Goal: Check status: Check status

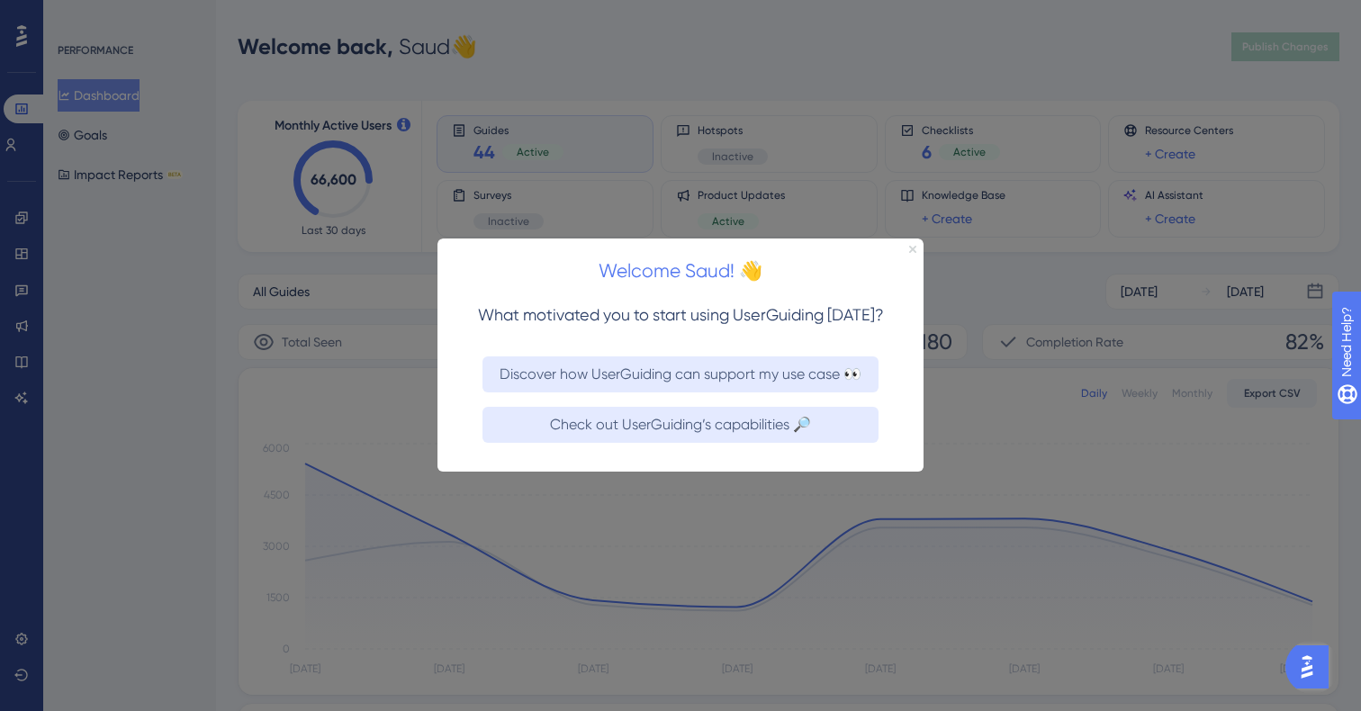
click at [912, 248] on icon "Close Preview" at bounding box center [912, 249] width 7 height 7
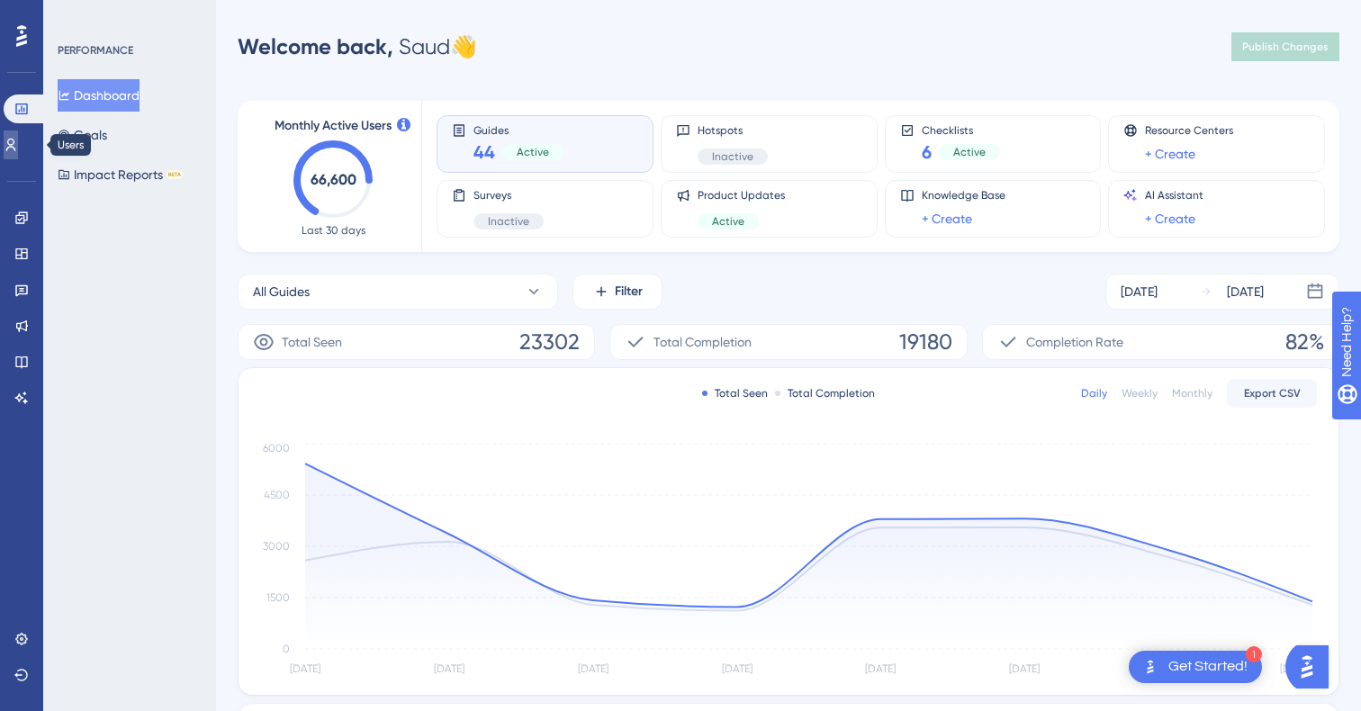
click at [18, 148] on link at bounding box center [11, 144] width 14 height 29
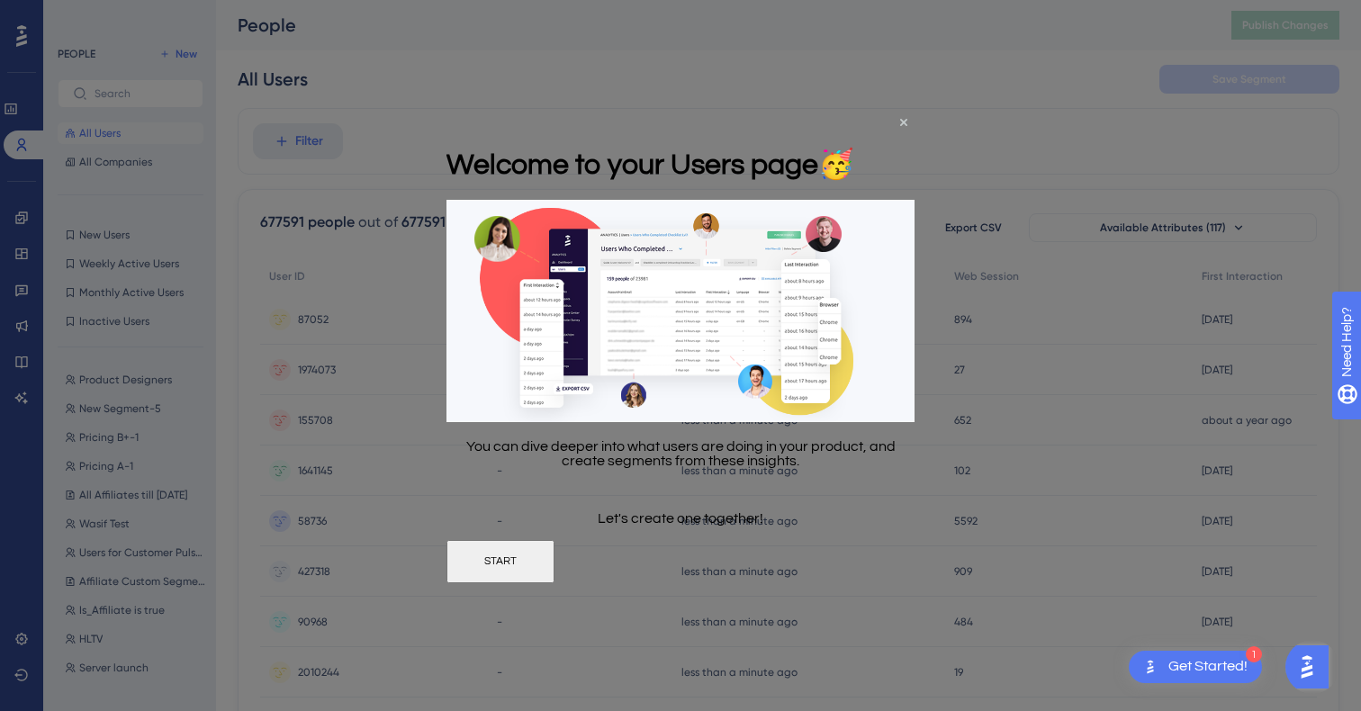
click at [554, 575] on button "START" at bounding box center [500, 561] width 108 height 43
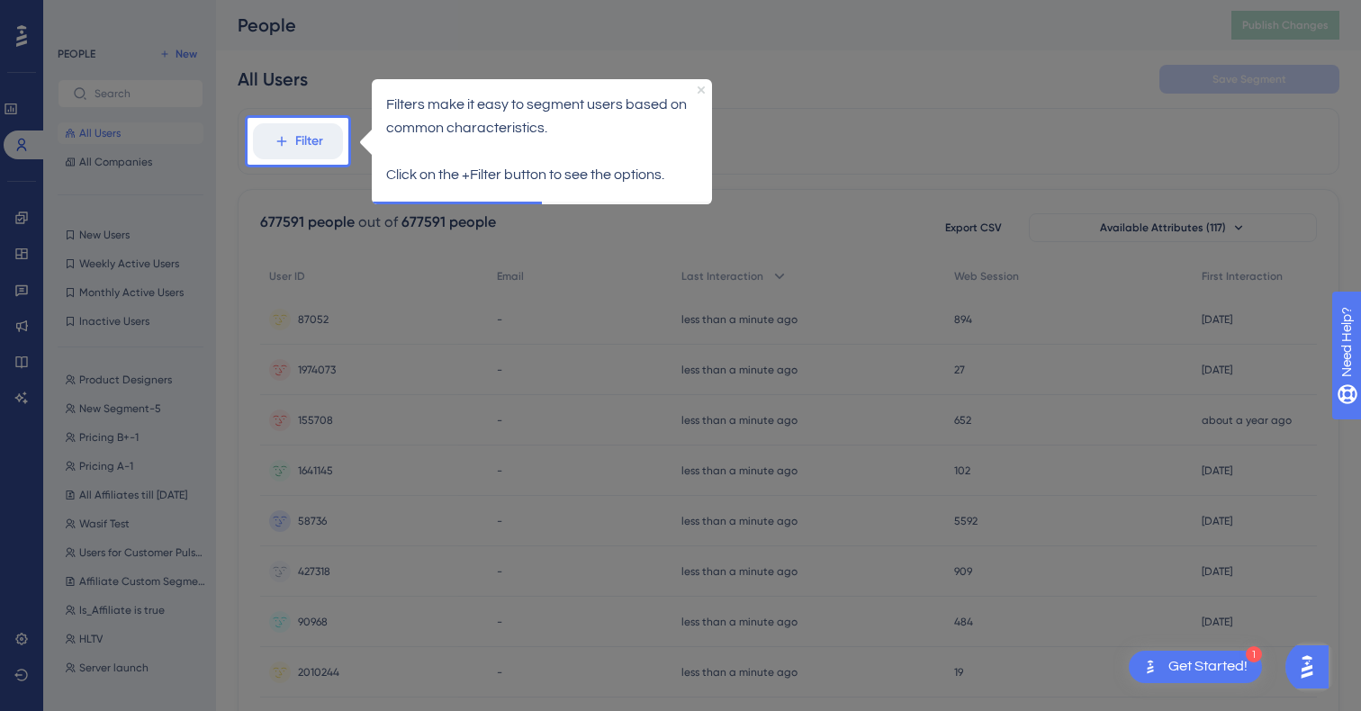
click at [701, 85] on icon "Close Preview" at bounding box center [700, 88] width 7 height 7
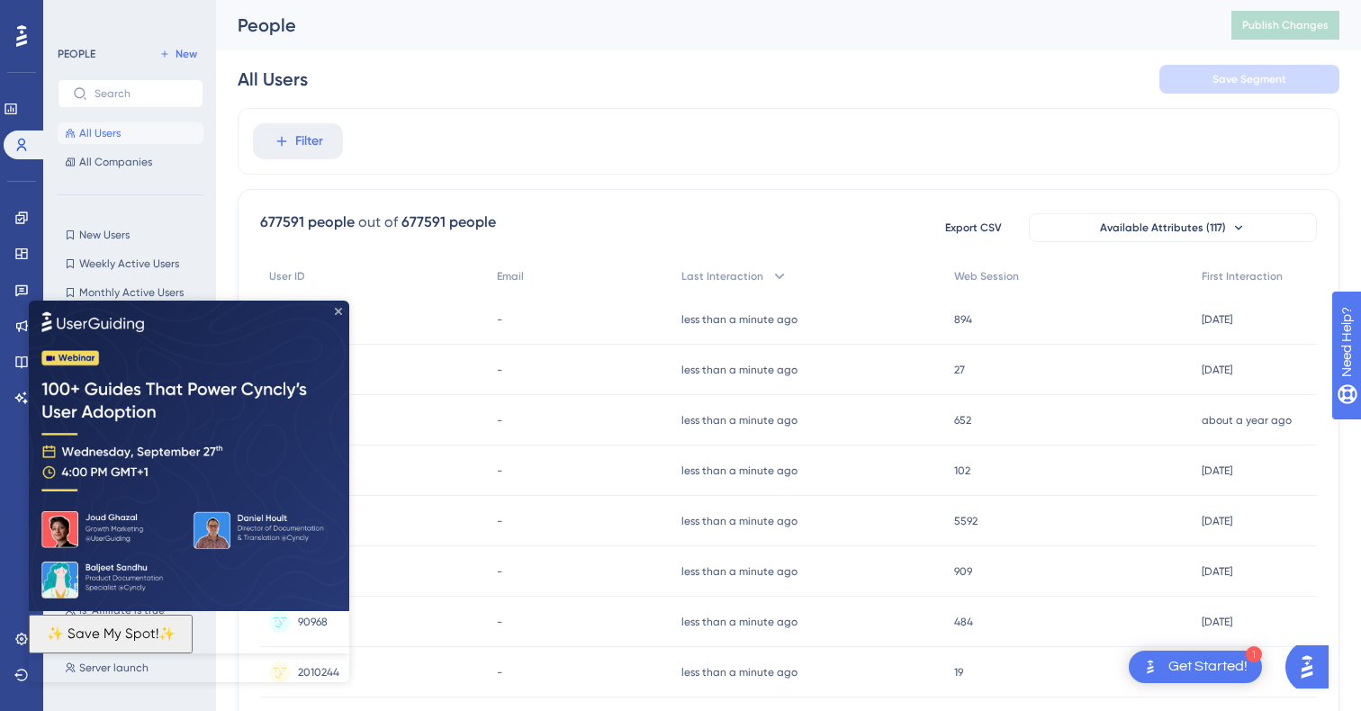
click at [336, 309] on icon "Close Preview" at bounding box center [338, 310] width 7 height 7
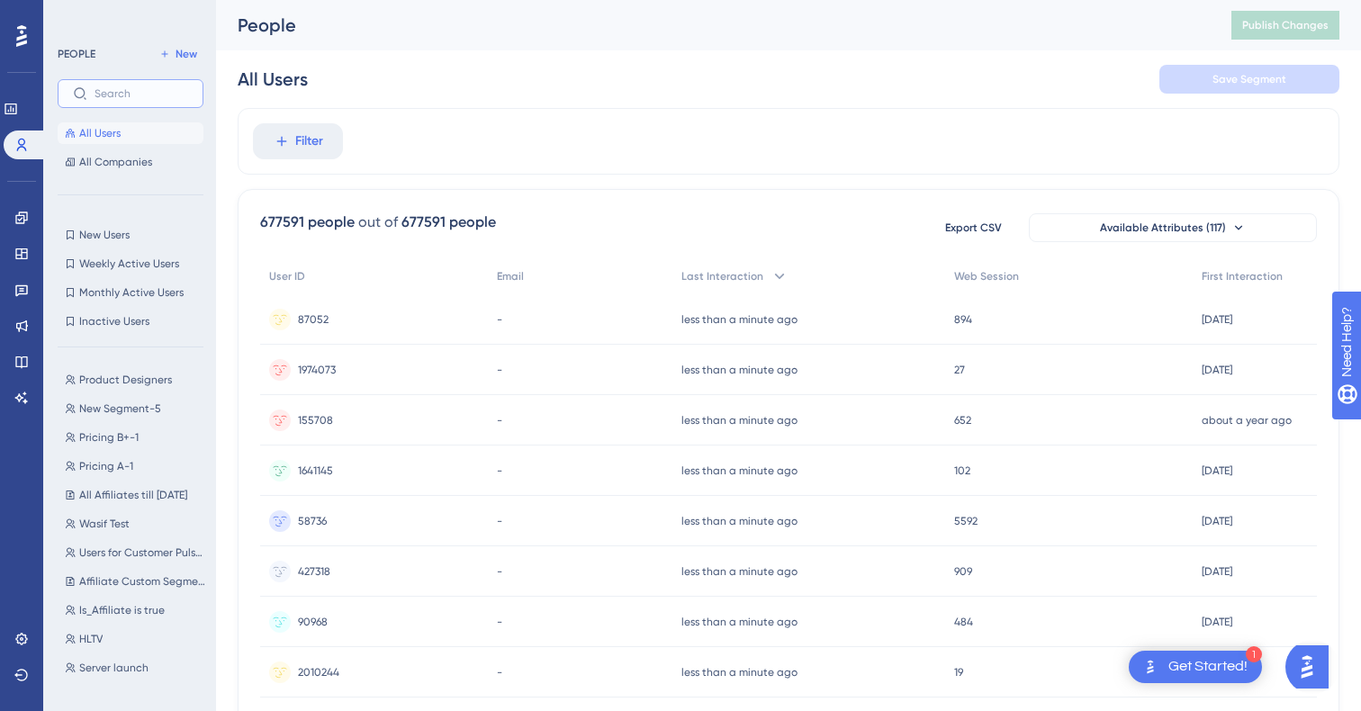
click at [157, 97] on input "text" at bounding box center [141, 93] width 94 height 13
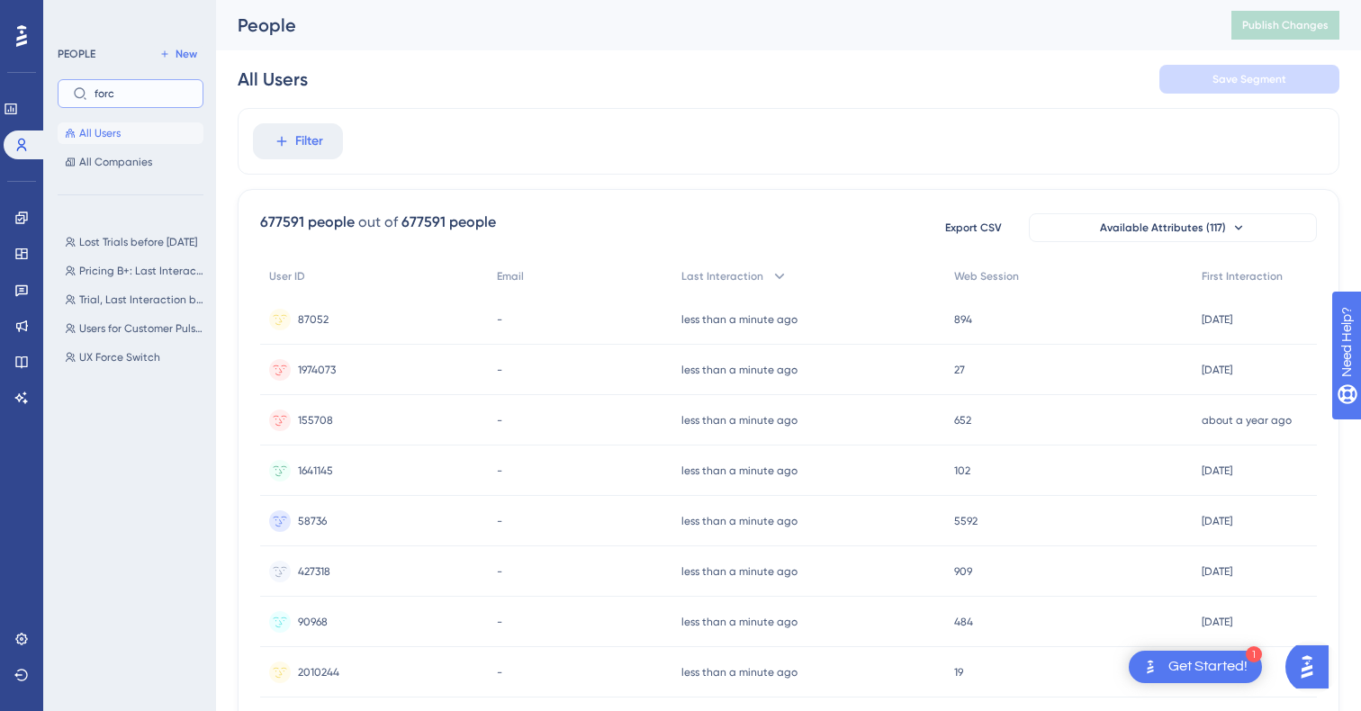
type input "forc"
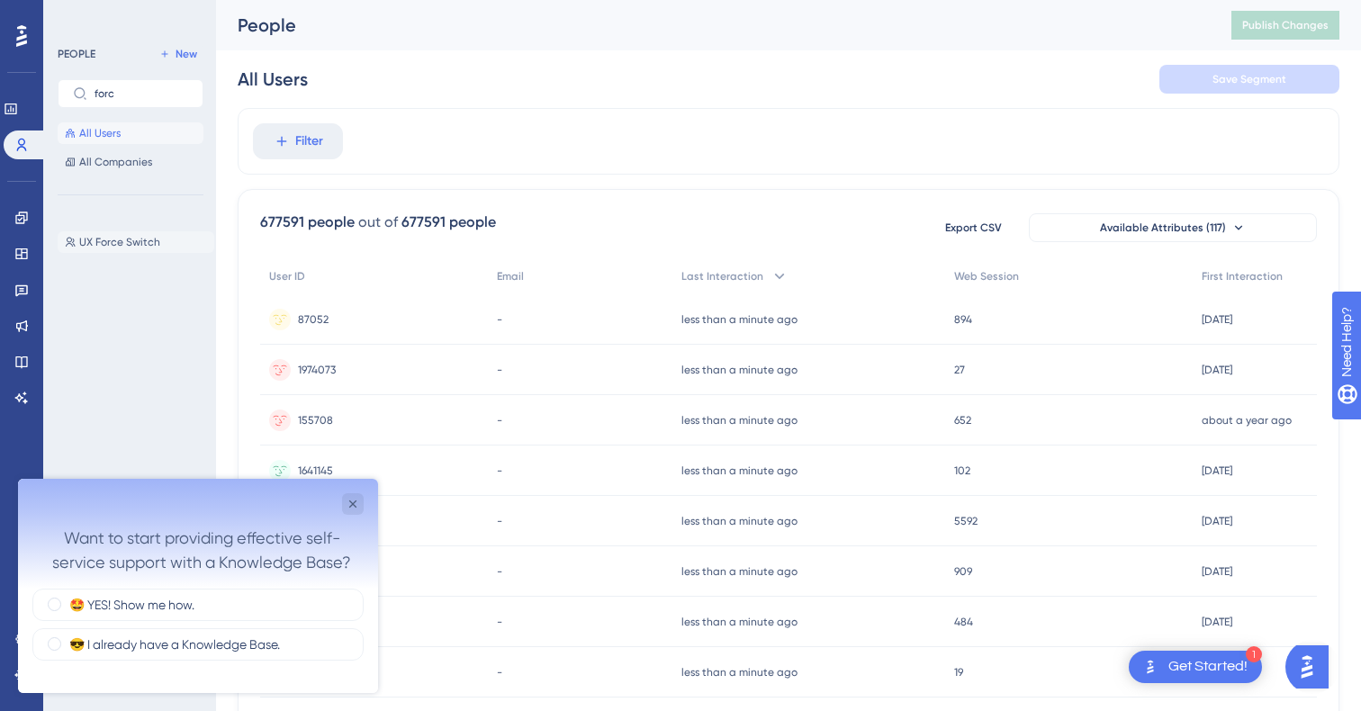
click at [156, 233] on button "UX Force Switch UX Force Switch" at bounding box center [136, 242] width 157 height 22
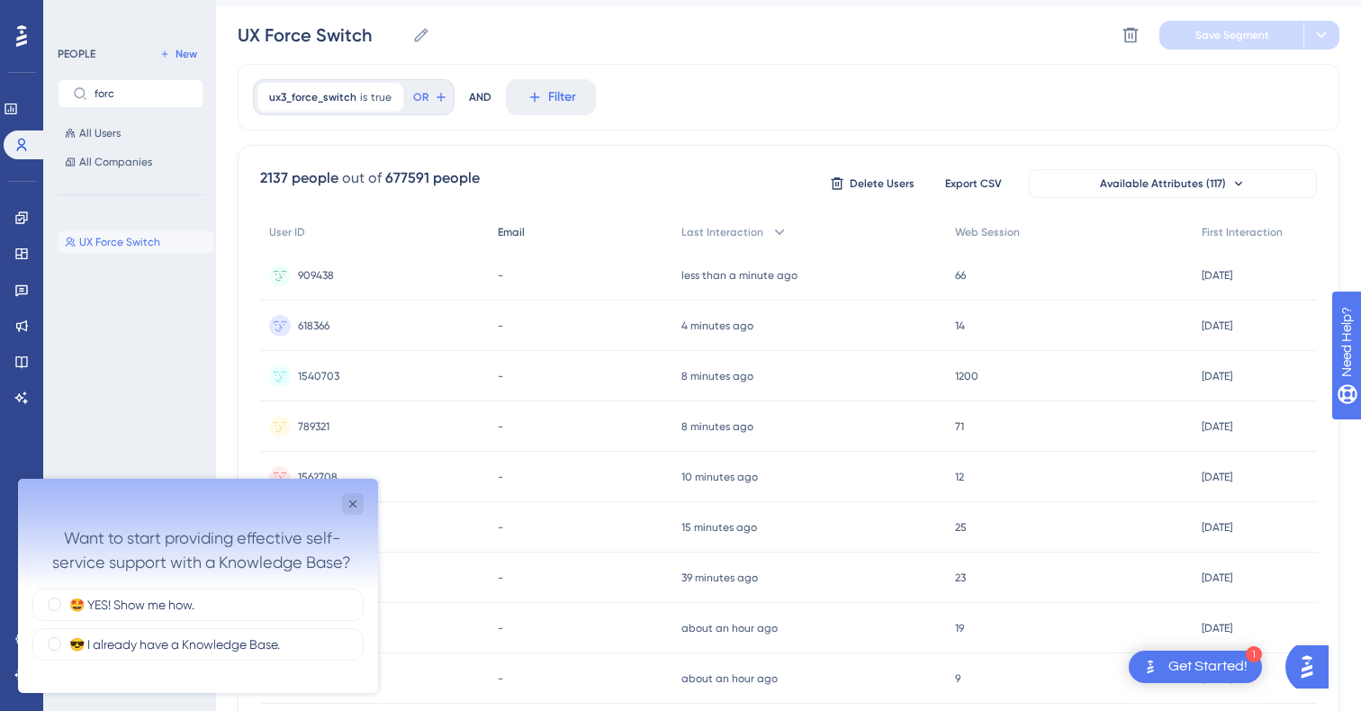
scroll to position [61, 0]
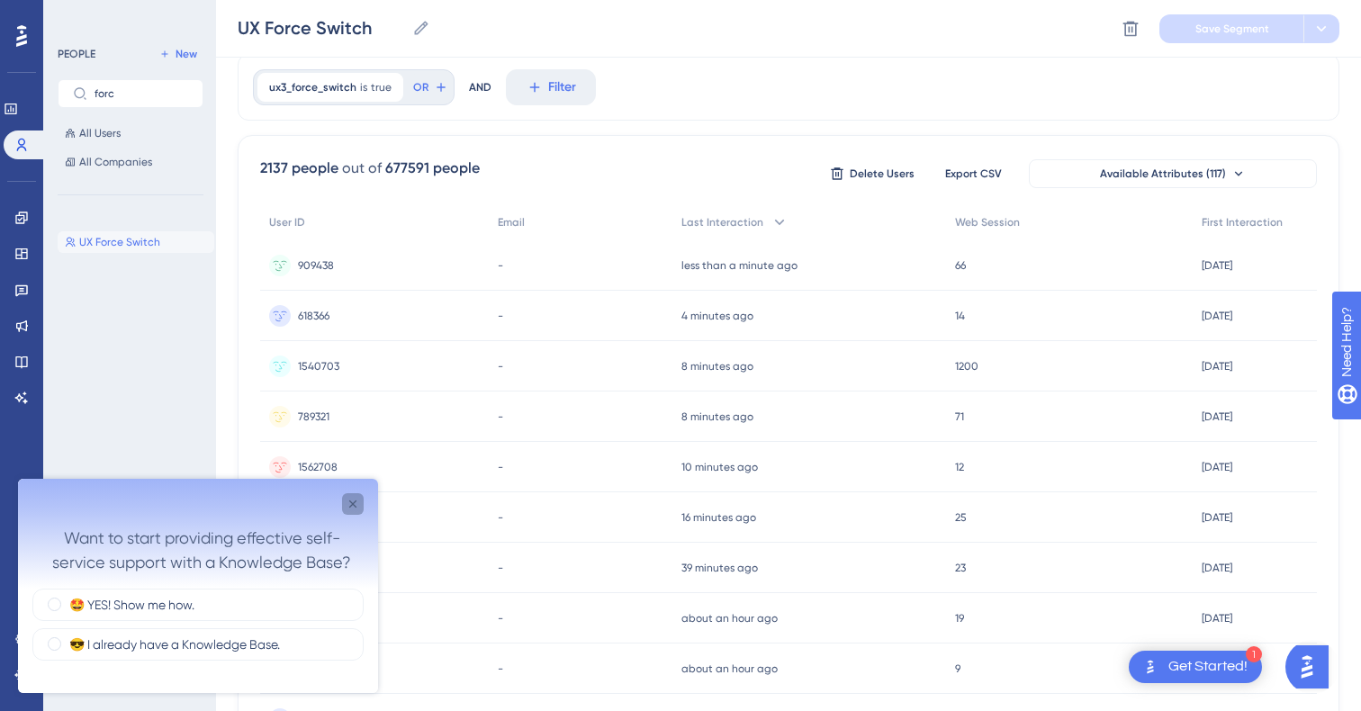
click at [351, 499] on icon "Close survey" at bounding box center [353, 504] width 14 height 14
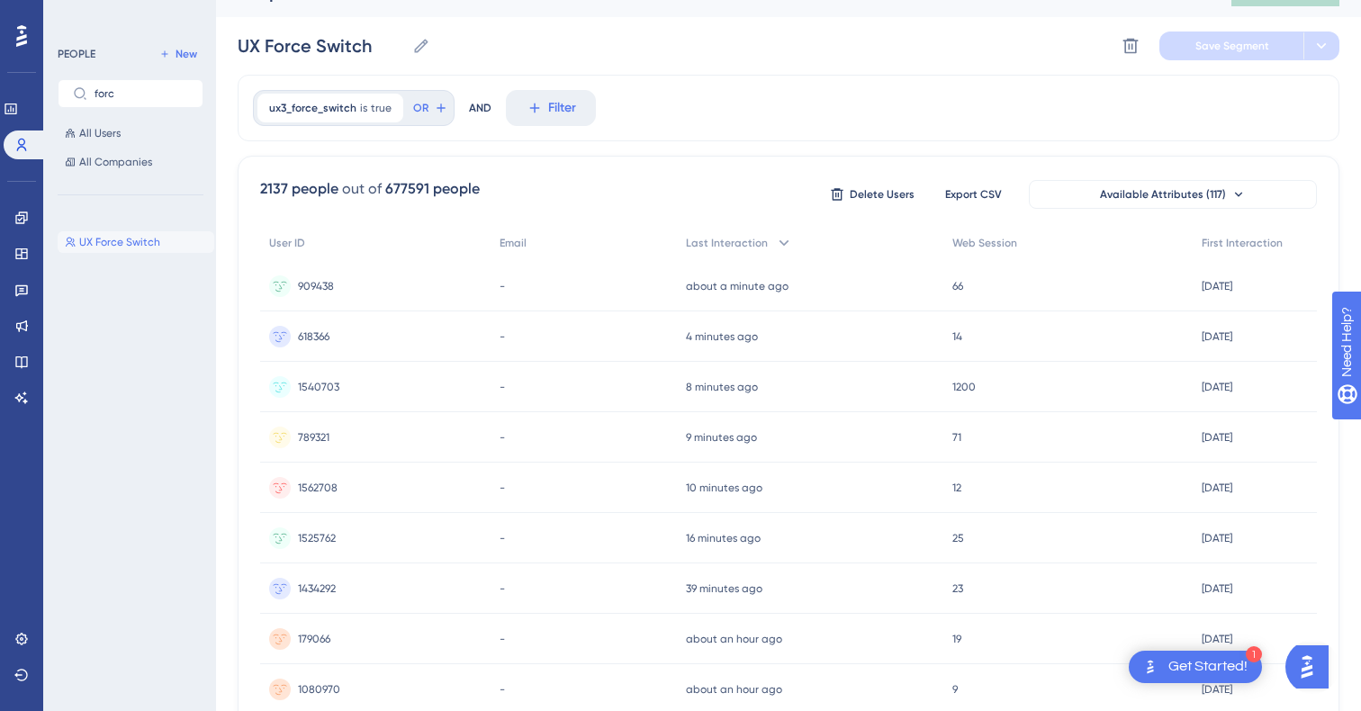
scroll to position [0, 0]
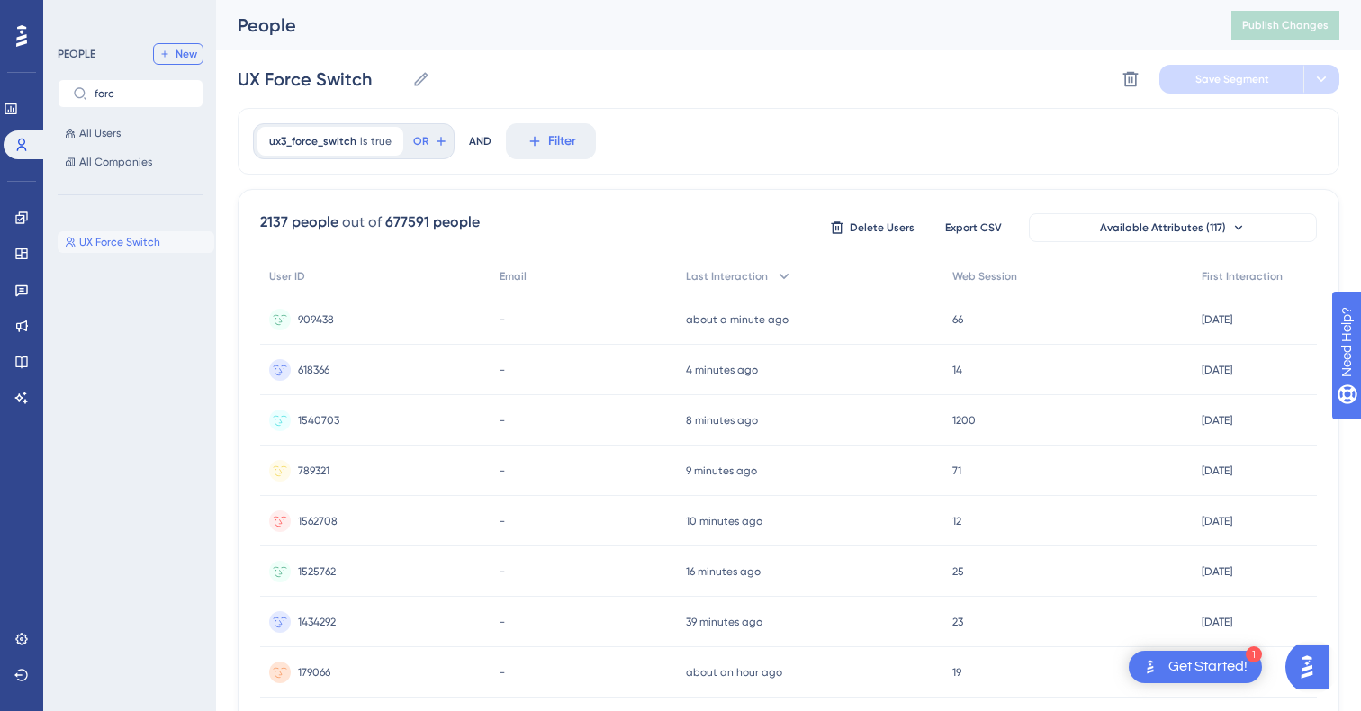
click at [193, 49] on span "New" at bounding box center [186, 54] width 22 height 14
type input "New Segment"
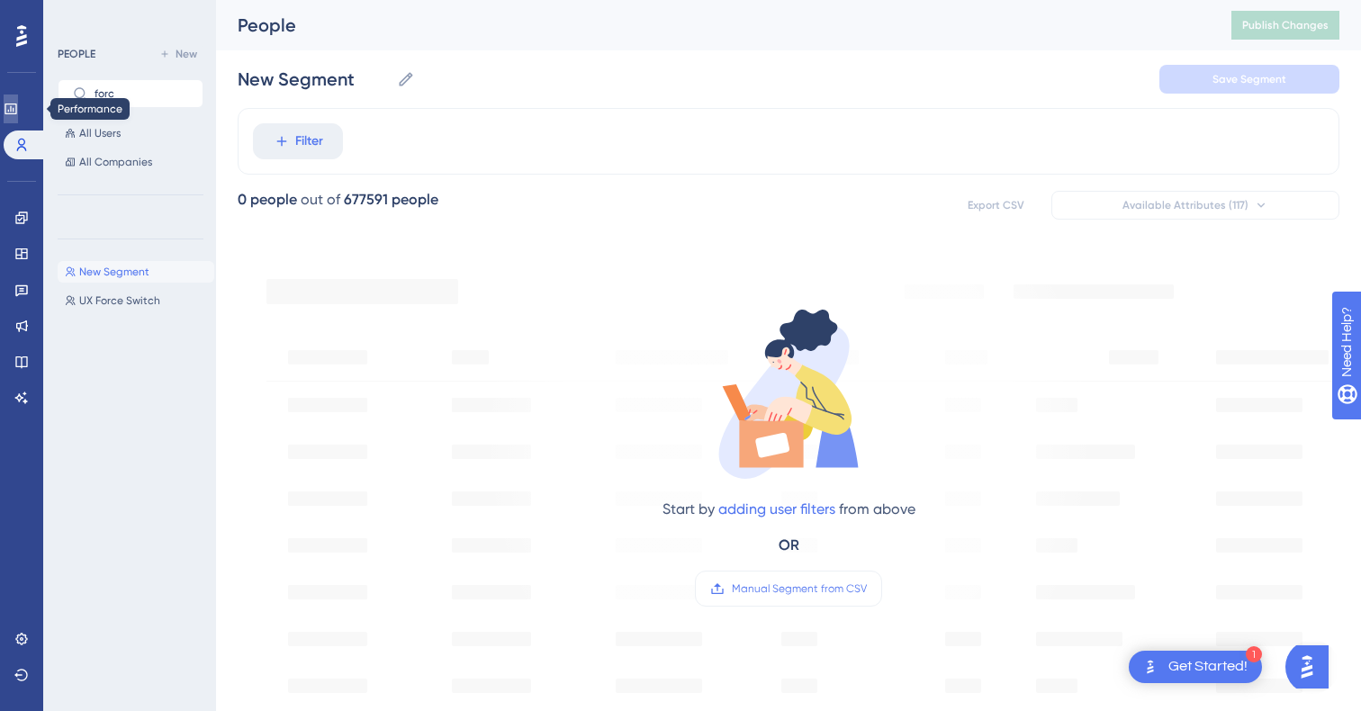
click at [18, 112] on icon at bounding box center [11, 109] width 14 height 14
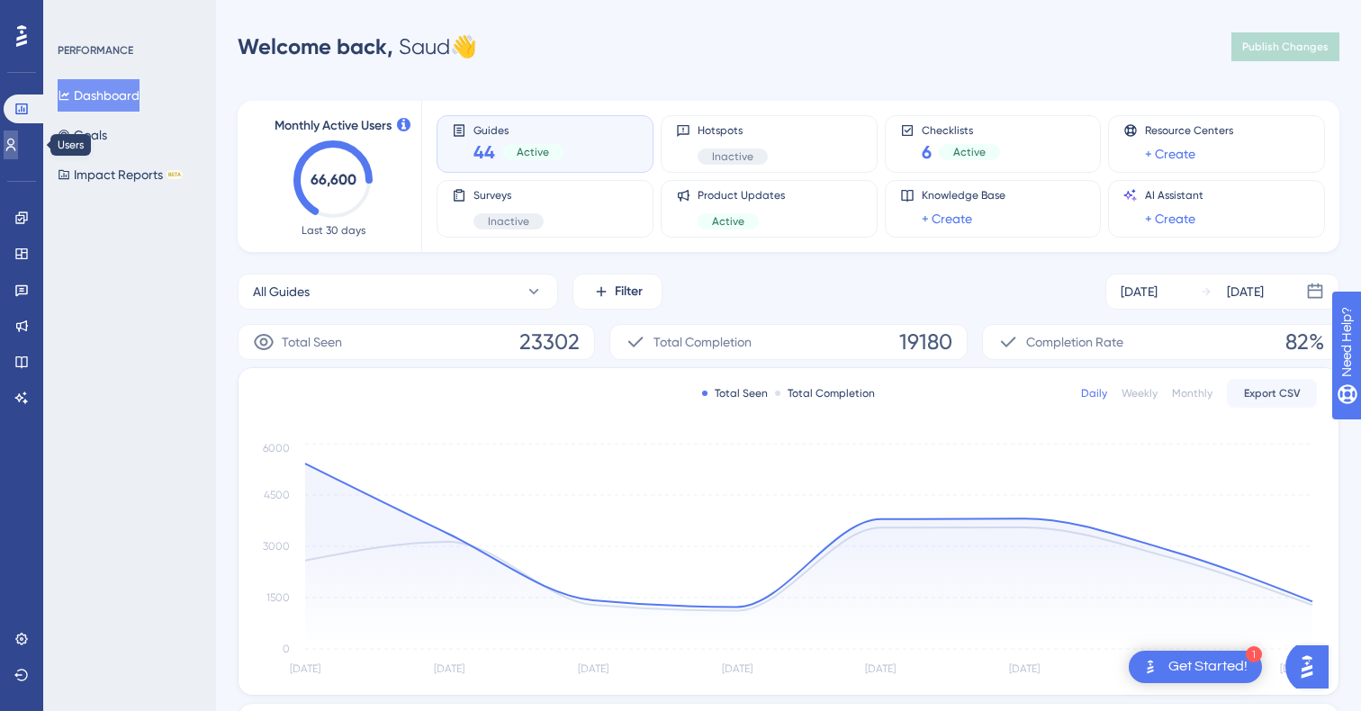
click at [18, 141] on link at bounding box center [11, 144] width 14 height 29
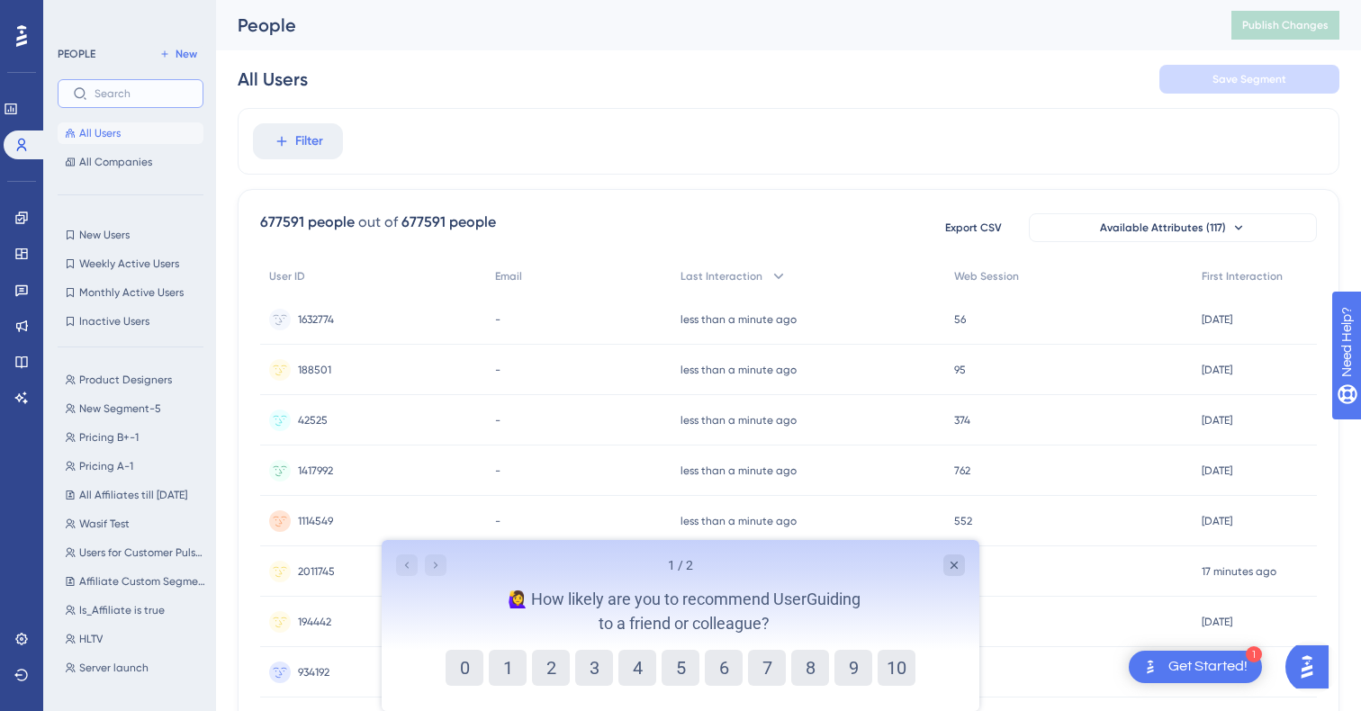
click at [145, 92] on input "text" at bounding box center [141, 93] width 94 height 13
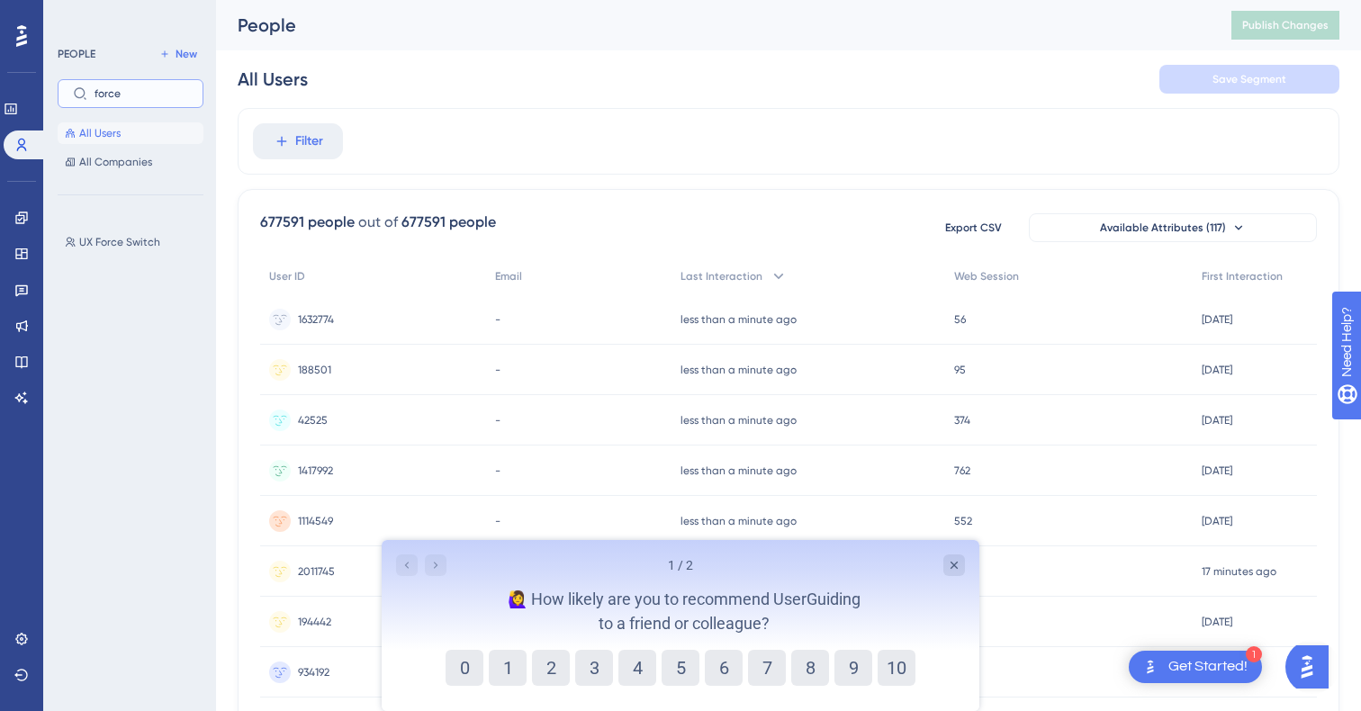
type input "force"
click at [441, 562] on div at bounding box center [421, 565] width 50 height 22
click at [955, 562] on icon "Close survey" at bounding box center [954, 565] width 14 height 14
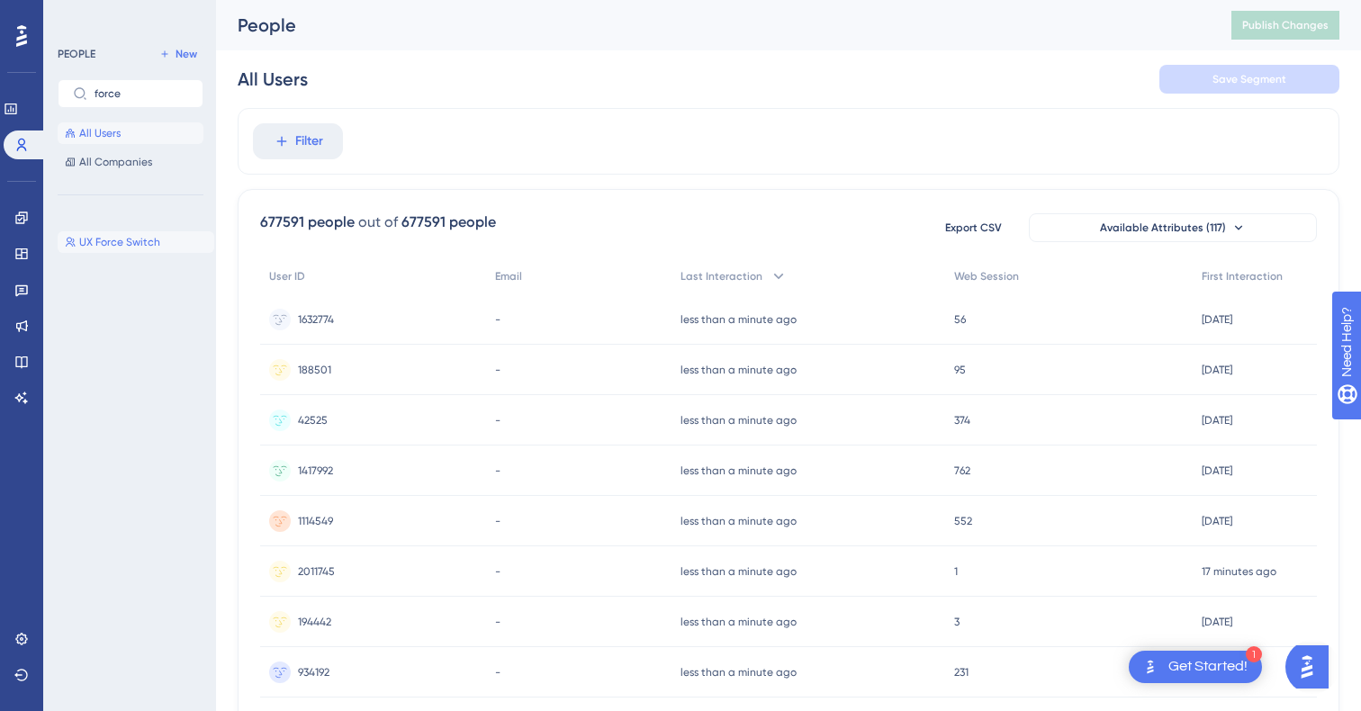
click at [155, 238] on span "UX Force Switch" at bounding box center [119, 242] width 81 height 14
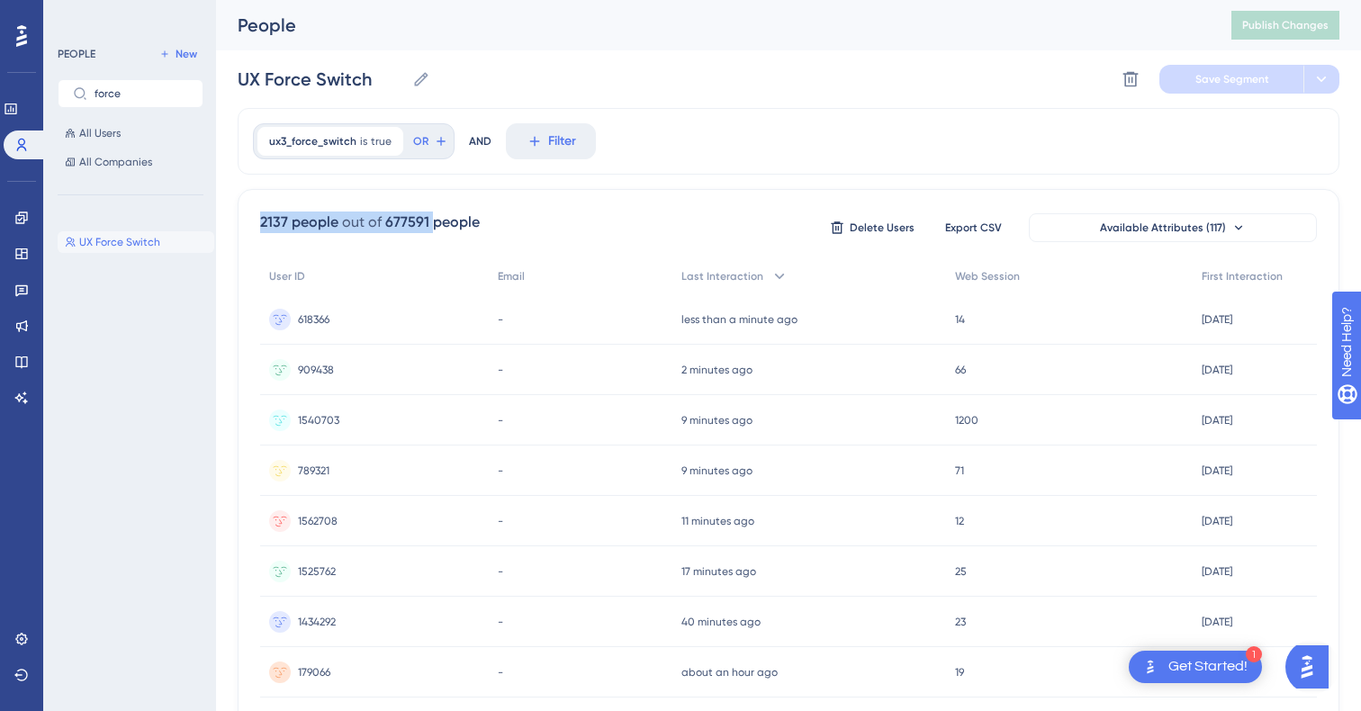
drag, startPoint x: 427, startPoint y: 222, endPoint x: 263, endPoint y: 211, distance: 165.0
click at [263, 211] on div "2137 people out of 677591 people" at bounding box center [370, 222] width 220 height 22
click at [413, 143] on span "OR" at bounding box center [420, 141] width 15 height 14
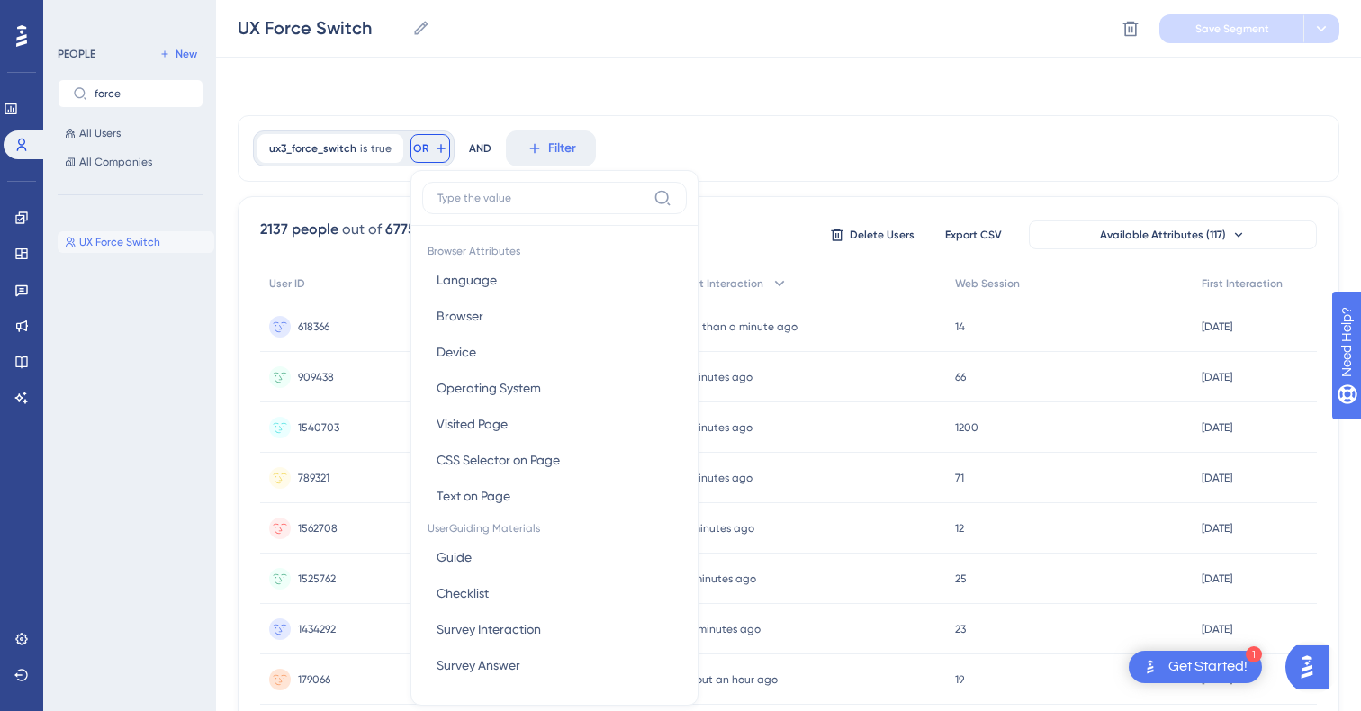
scroll to position [75, 0]
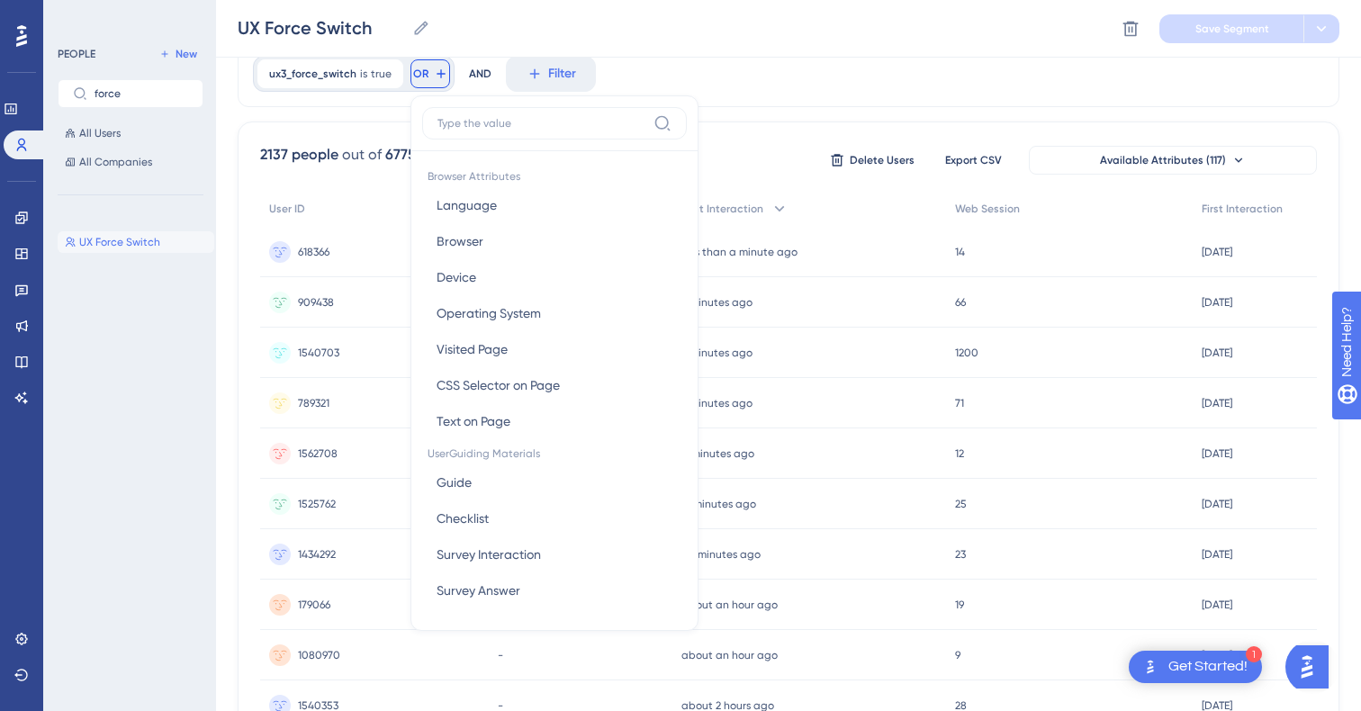
click at [731, 73] on div "ux3_force_switch is true true Remove OR Browser Attributes Language Language Br…" at bounding box center [788, 73] width 1101 height 67
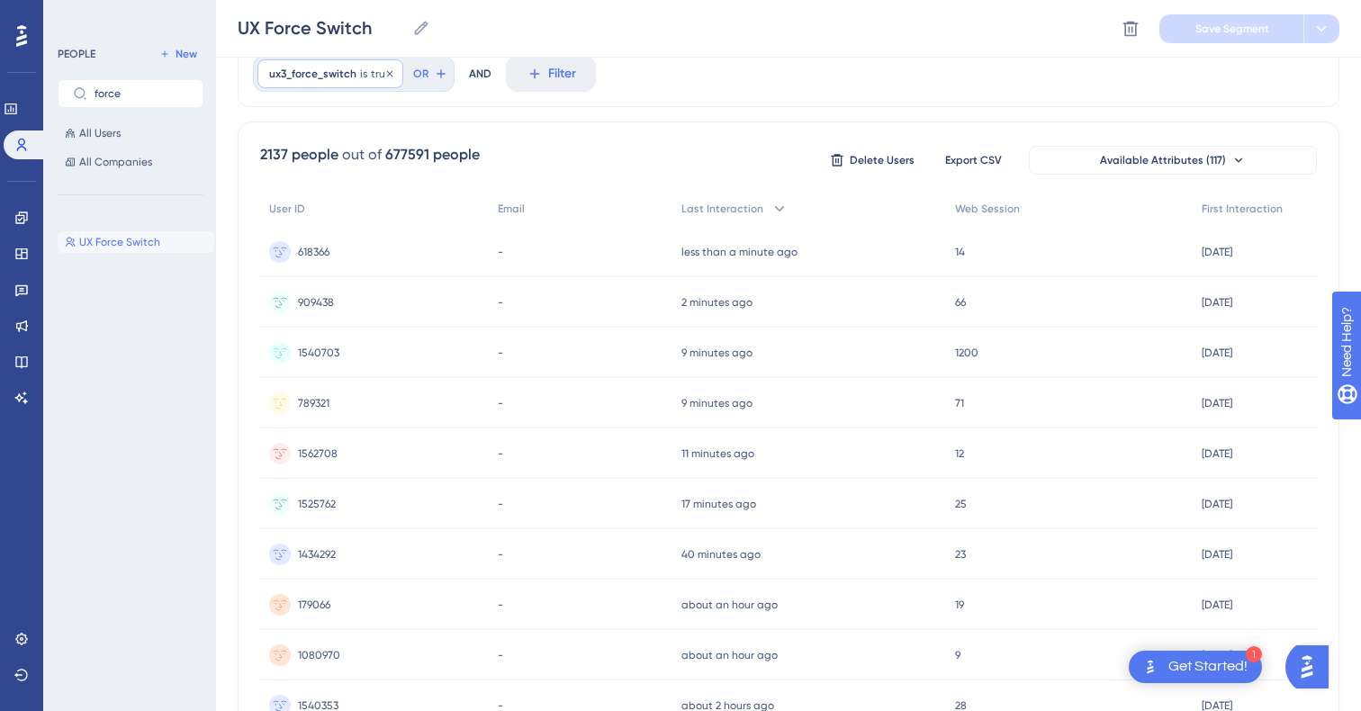
click at [346, 81] on div "ux3_force_switch is true true Remove" at bounding box center [330, 73] width 146 height 29
click at [594, 95] on div "ux3_force_switch is true true Remove is true is false is not known has any valu…" at bounding box center [788, 73] width 1101 height 67
drag, startPoint x: 382, startPoint y: 155, endPoint x: 423, endPoint y: 154, distance: 40.5
click at [423, 154] on div "2137 people out of 677591 people" at bounding box center [370, 155] width 220 height 22
click at [597, 133] on div "2137 people out of 677591 people Delete Users Export CSV Available Attributes (…" at bounding box center [788, 717] width 1101 height 1193
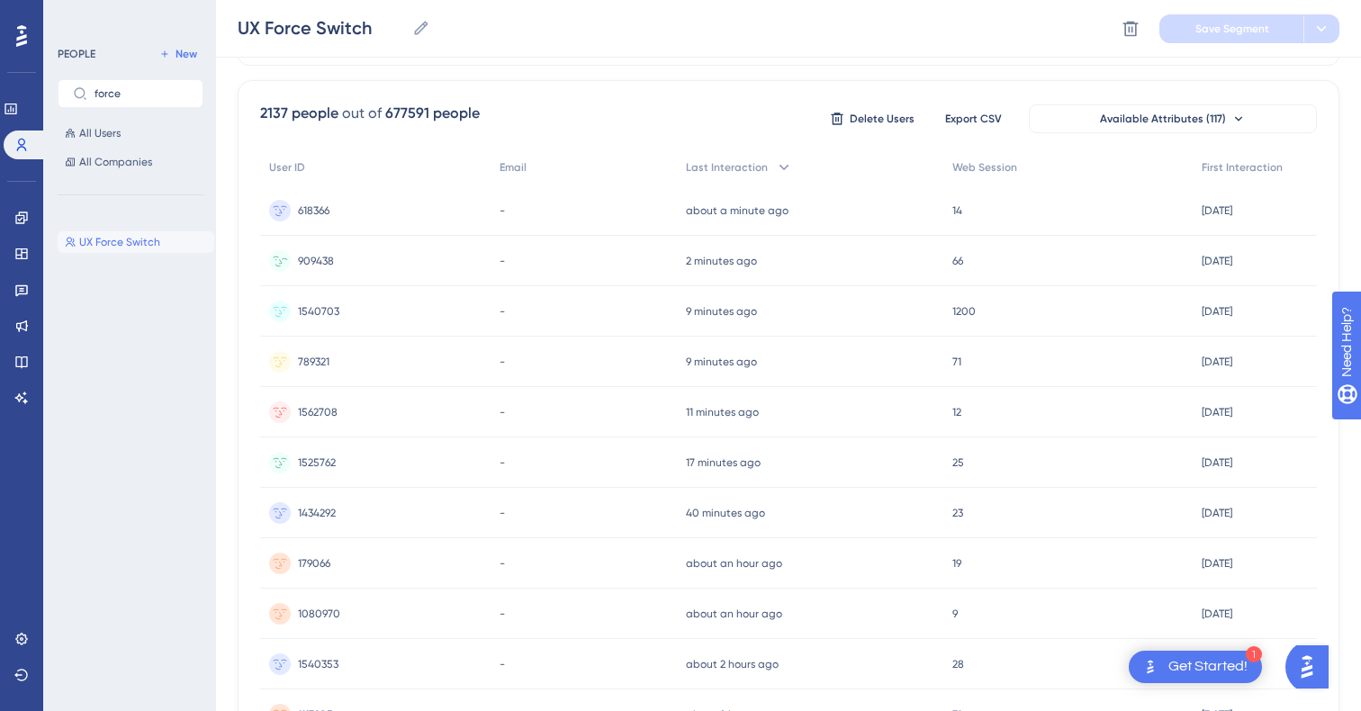
scroll to position [0, 0]
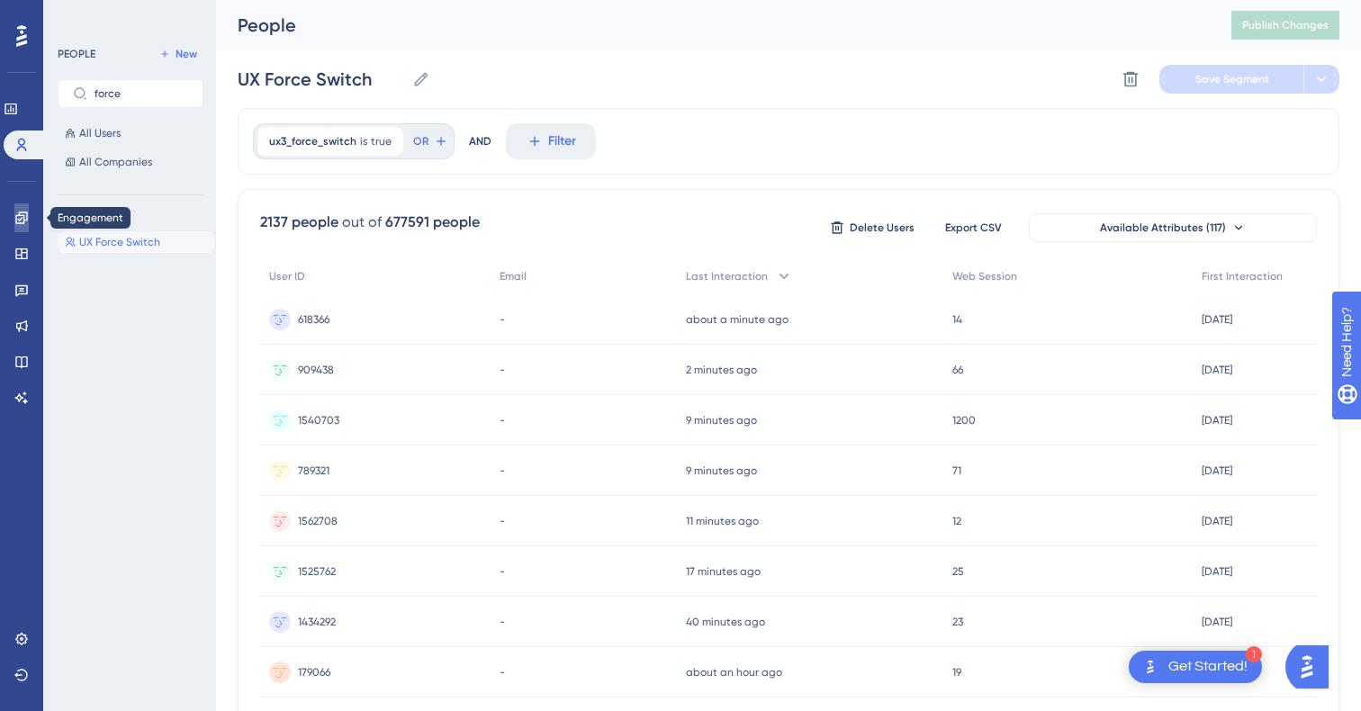
click at [26, 218] on icon at bounding box center [21, 218] width 14 height 14
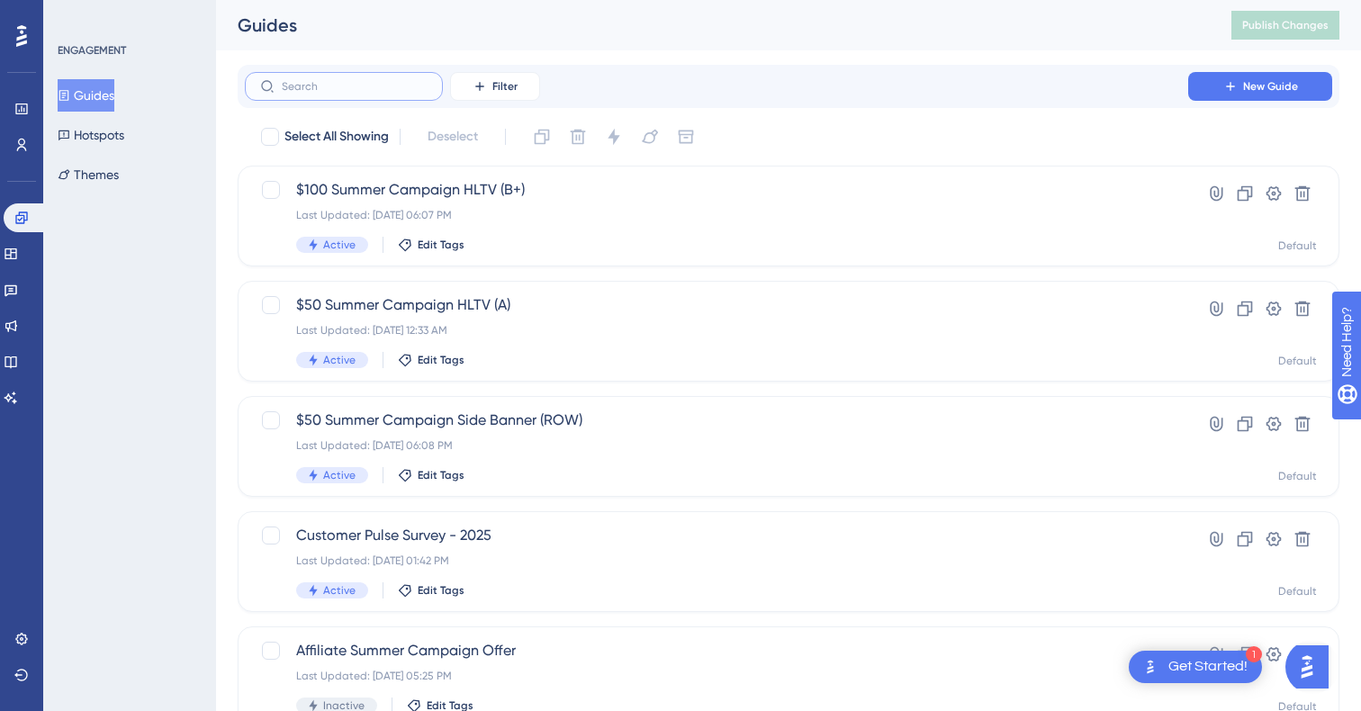
click at [408, 88] on input "text" at bounding box center [355, 86] width 146 height 13
type input "u"
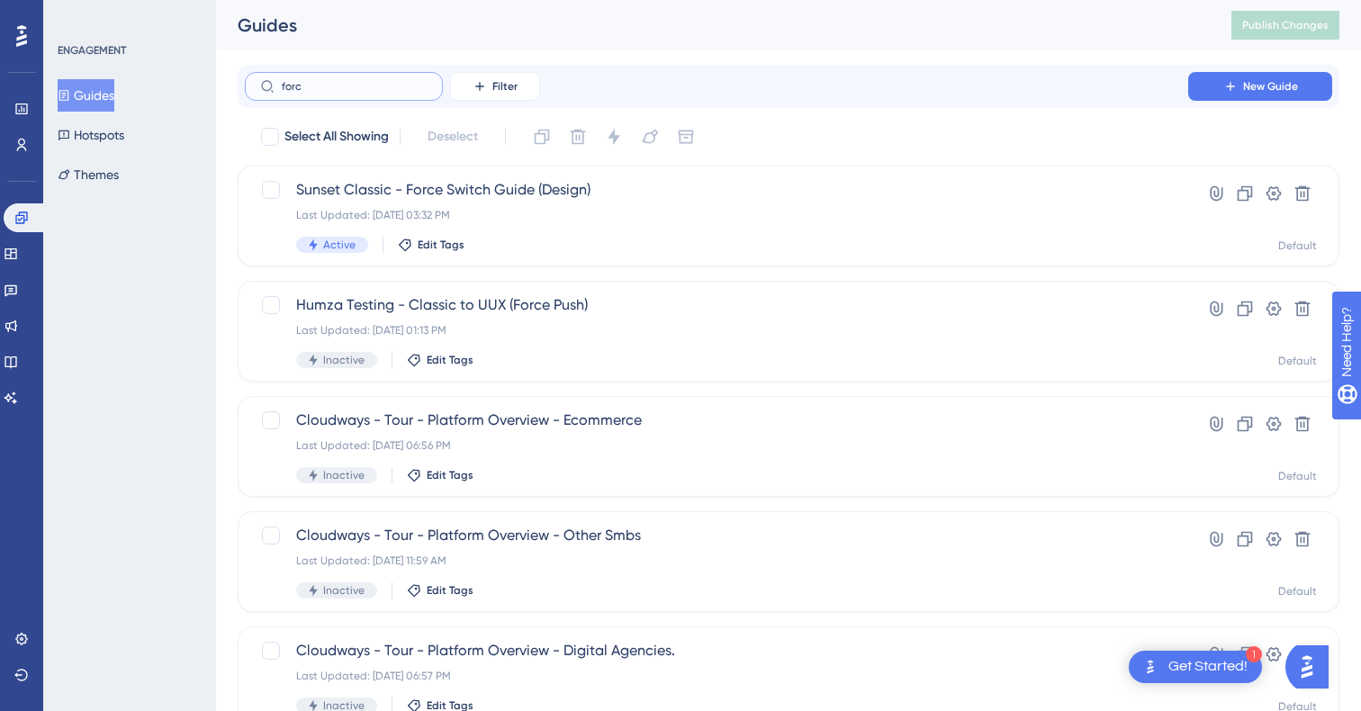
type input "force"
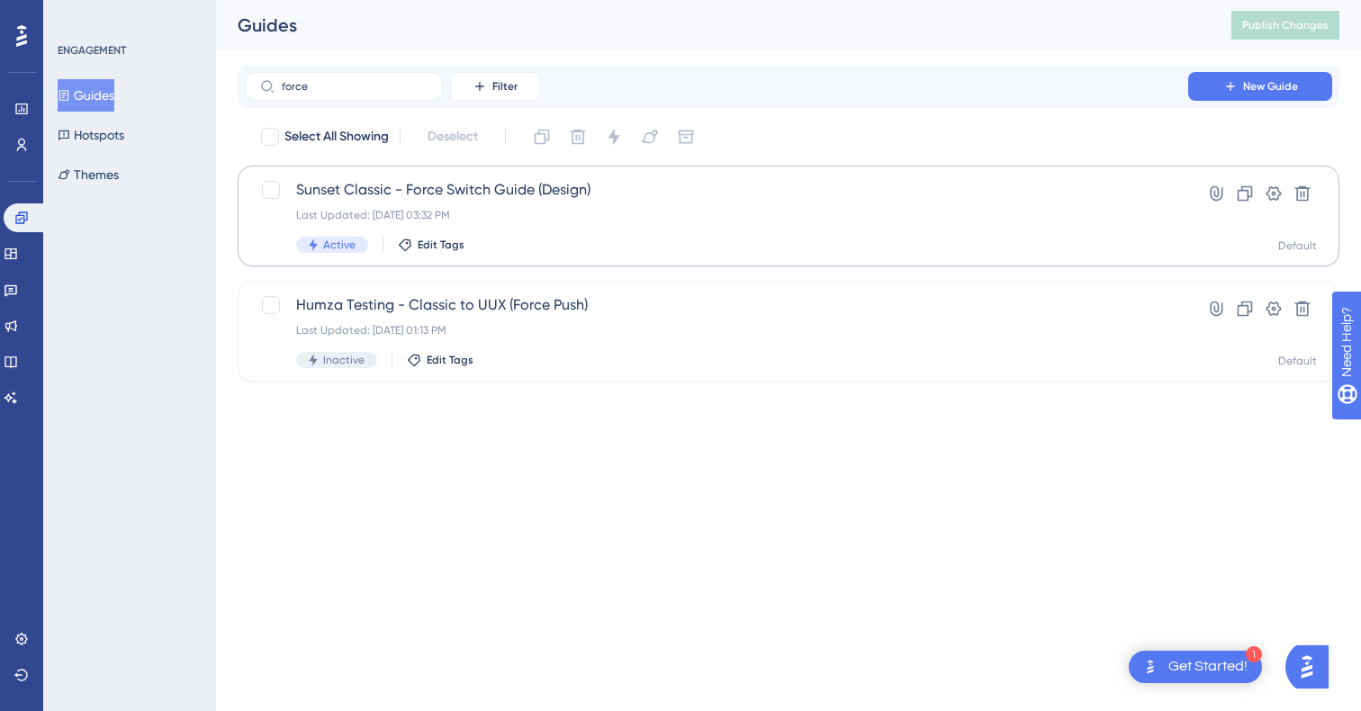
click at [553, 202] on div "Sunset Classic - Force Switch Guide (Design) Last Updated: [DATE] 03:32 PM Acti…" at bounding box center [716, 216] width 840 height 74
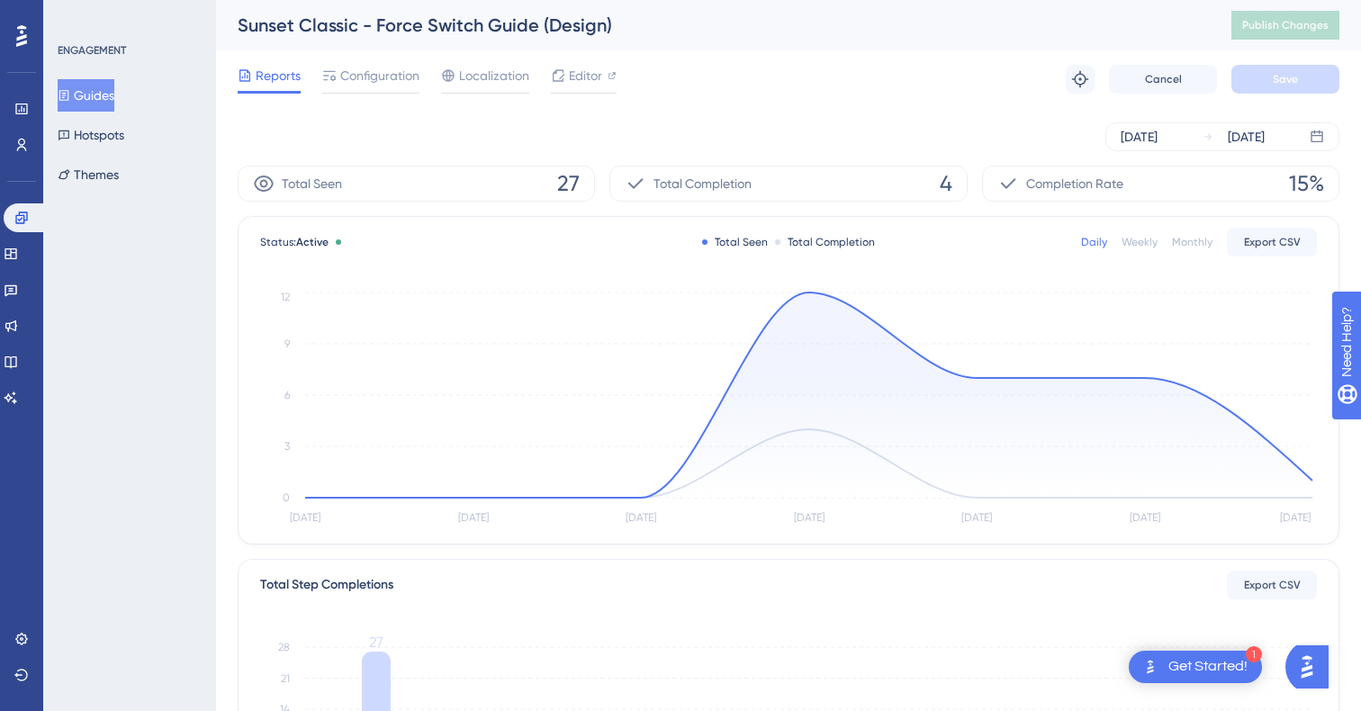
click at [574, 182] on span "27" at bounding box center [568, 183] width 22 height 29
click at [264, 184] on icon at bounding box center [264, 184] width 22 height 22
click at [407, 184] on div "Total Seen 27" at bounding box center [416, 184] width 357 height 36
click at [1238, 413] on icon "[DATE] Sep [DATE] Sep [DATE] Sep [DATE] 0 3 6 9 12" at bounding box center [788, 408] width 1056 height 241
click at [1308, 479] on circle at bounding box center [1312, 480] width 14 height 14
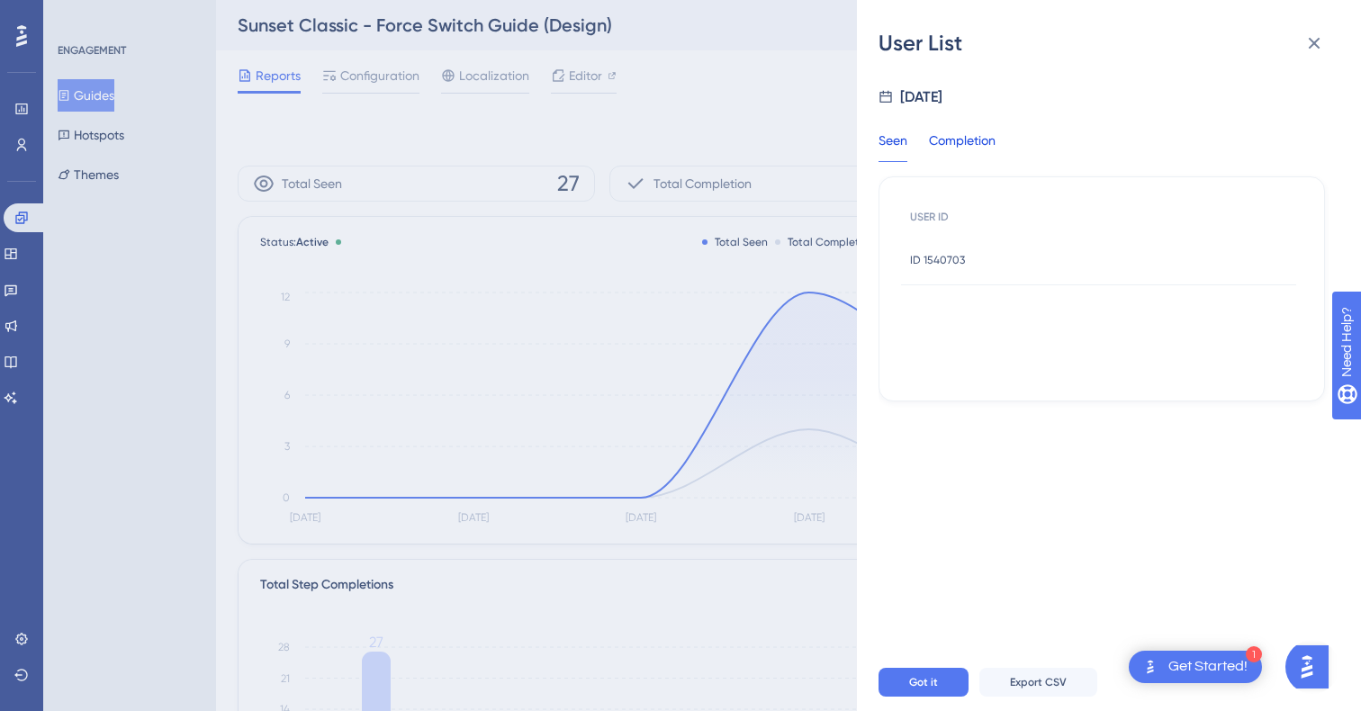
click at [962, 139] on div "Completion" at bounding box center [962, 146] width 67 height 32
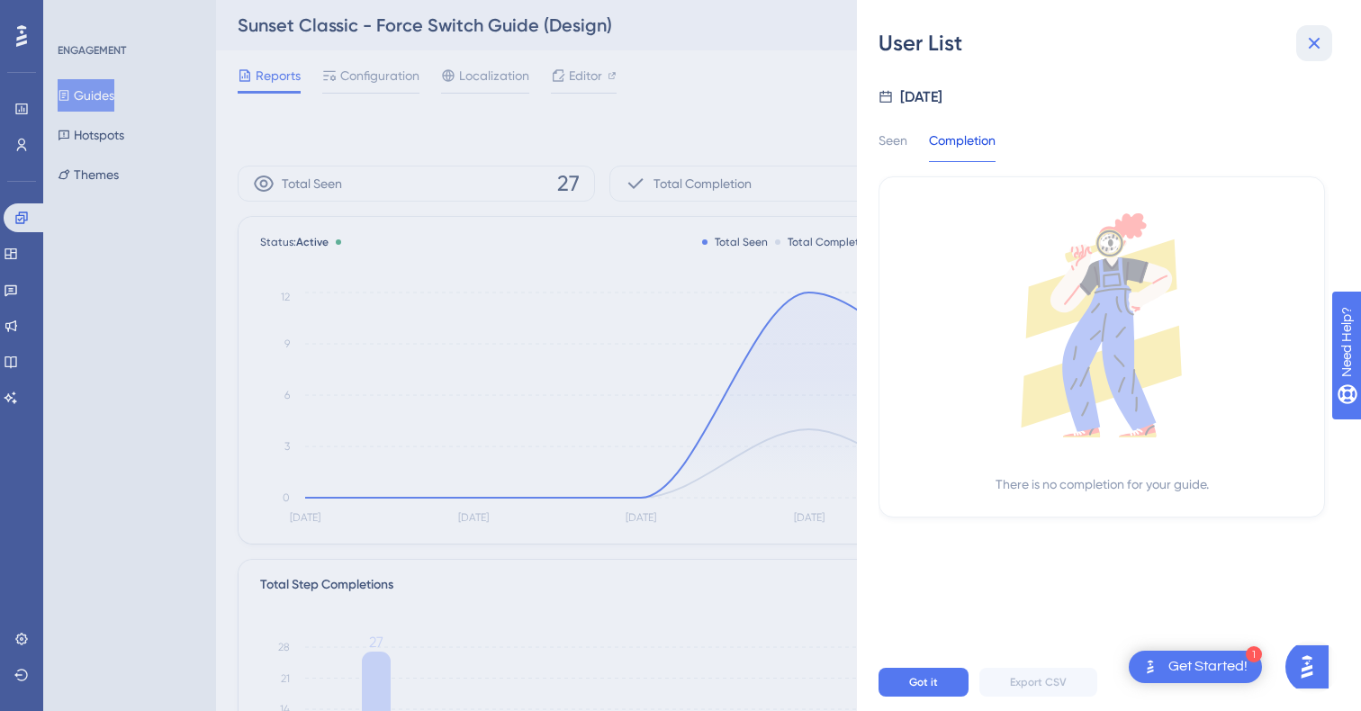
click at [1308, 41] on icon at bounding box center [1314, 43] width 22 height 22
